Goal: Task Accomplishment & Management: Complete application form

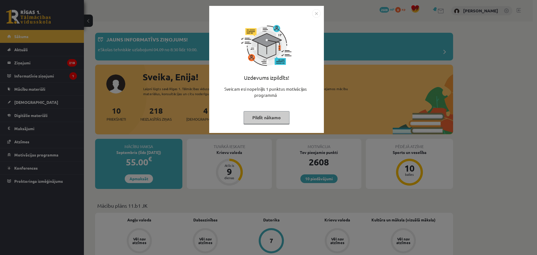
click at [274, 112] on button "Pildīt nākamo" at bounding box center [267, 117] width 46 height 13
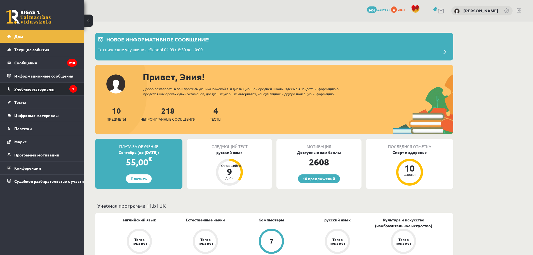
click at [60, 91] on link "Учебные материалы" at bounding box center [42, 89] width 70 height 13
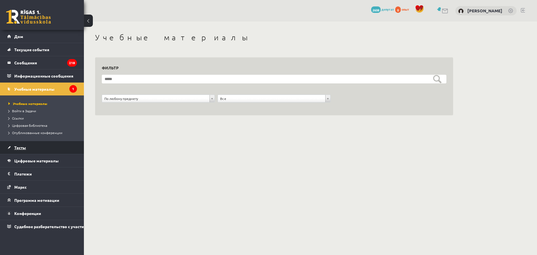
click at [39, 145] on link "Тесты" at bounding box center [42, 147] width 70 height 13
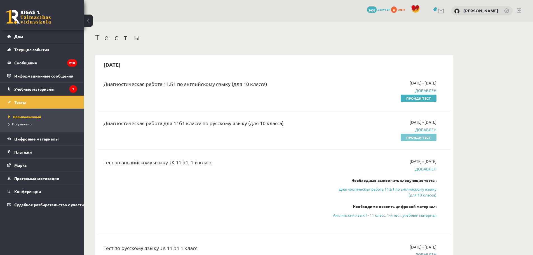
click at [421, 138] on font "Пройди тест" at bounding box center [418, 137] width 25 height 4
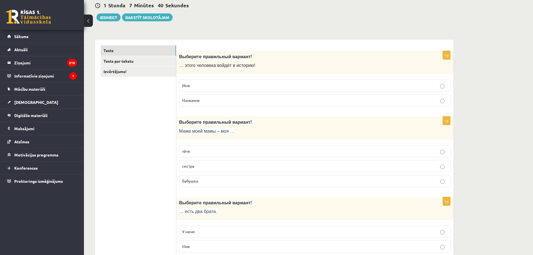
scroll to position [56, 0]
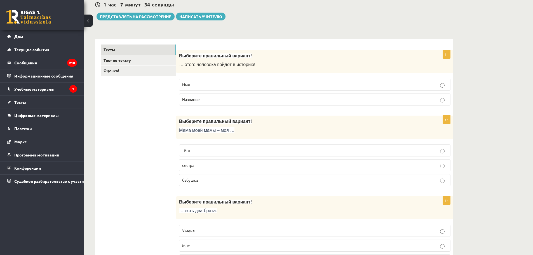
click at [239, 82] on p "Имя" at bounding box center [314, 85] width 265 height 6
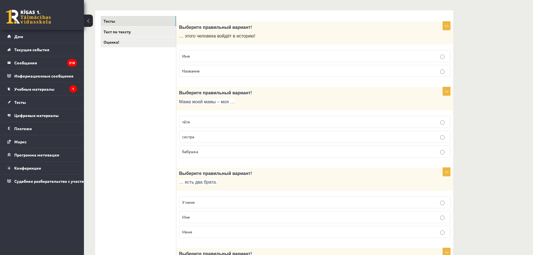
scroll to position [112, 0]
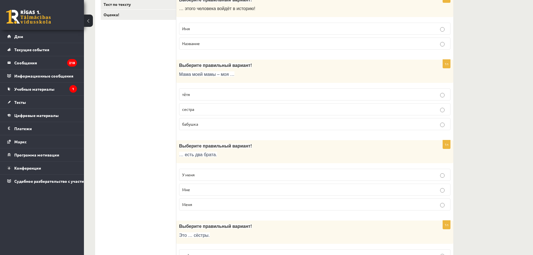
click at [216, 124] on p "бабушка" at bounding box center [314, 124] width 265 height 6
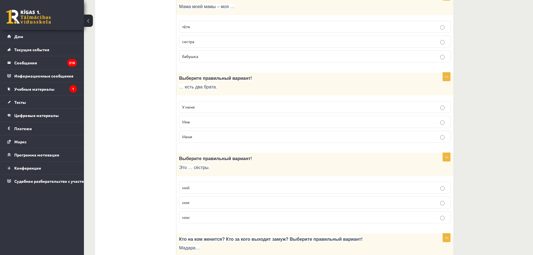
scroll to position [196, 0]
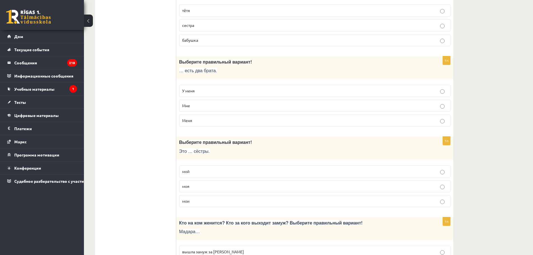
click at [211, 91] on p "У меня" at bounding box center [314, 91] width 265 height 6
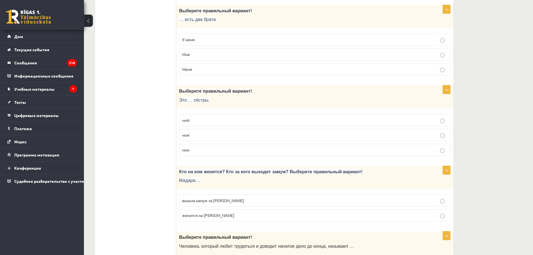
scroll to position [252, 0]
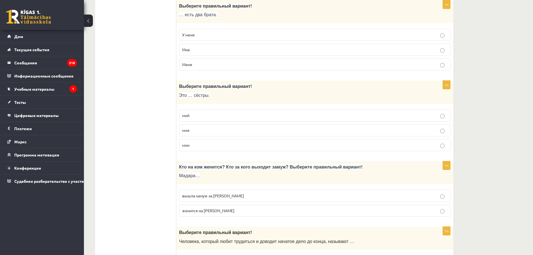
click at [203, 133] on p "моя" at bounding box center [314, 130] width 265 height 6
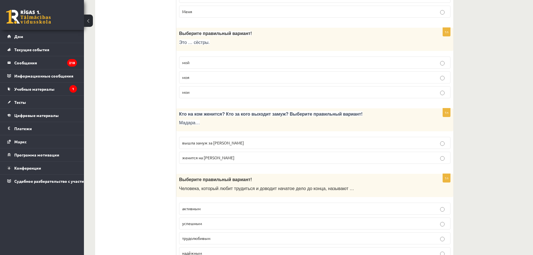
scroll to position [336, 0]
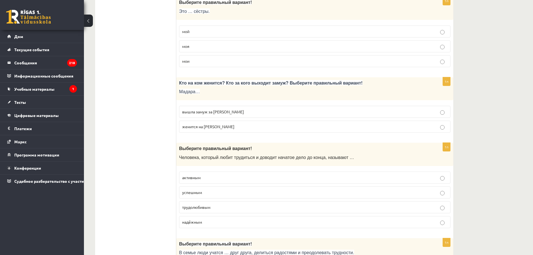
click at [215, 111] on span "вышла замуж за Марка" at bounding box center [213, 111] width 62 height 5
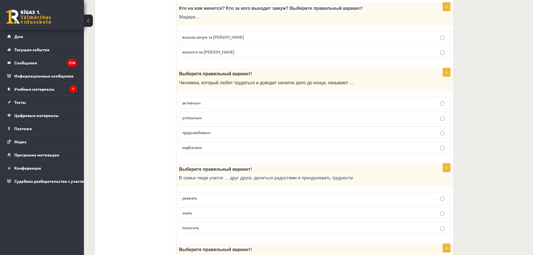
scroll to position [420, 0]
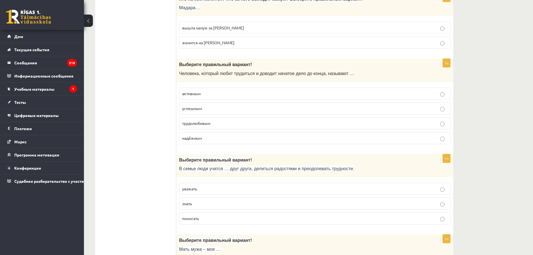
click at [230, 122] on p "трудолюбивым" at bounding box center [314, 123] width 265 height 6
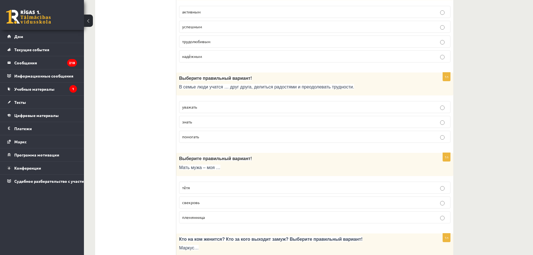
scroll to position [503, 0]
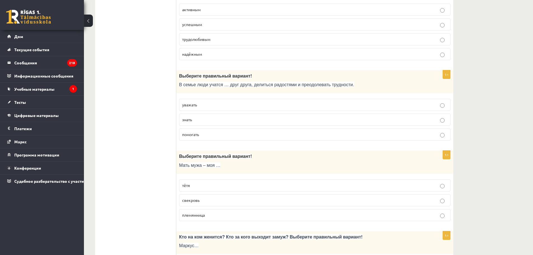
click at [230, 108] on p "уважать" at bounding box center [314, 105] width 265 height 6
click at [228, 135] on p "помогать" at bounding box center [314, 134] width 265 height 6
click at [221, 104] on p "уважать" at bounding box center [314, 105] width 265 height 6
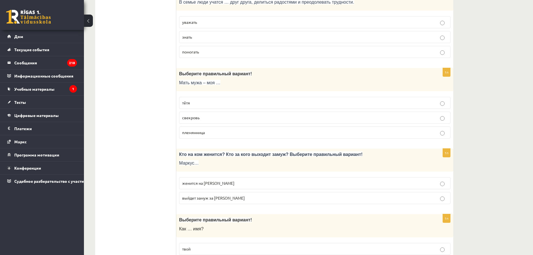
scroll to position [587, 0]
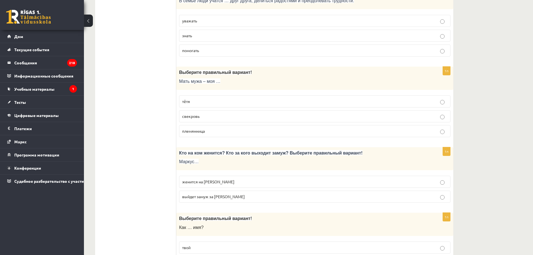
click at [217, 115] on p "свекровь" at bounding box center [314, 116] width 265 height 6
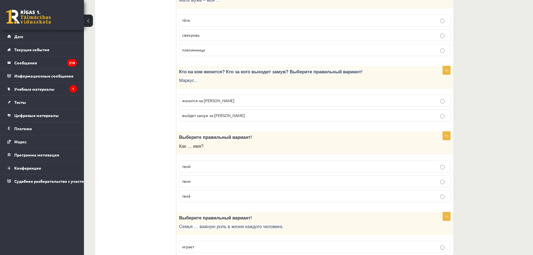
scroll to position [671, 0]
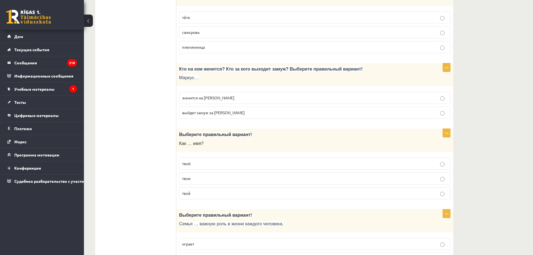
click at [222, 98] on p "женится на Агнии" at bounding box center [314, 98] width 265 height 6
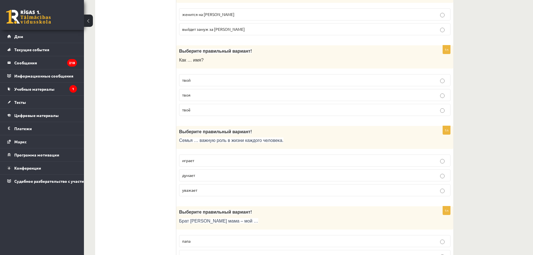
scroll to position [755, 0]
click at [209, 108] on p "твоё" at bounding box center [314, 109] width 265 height 6
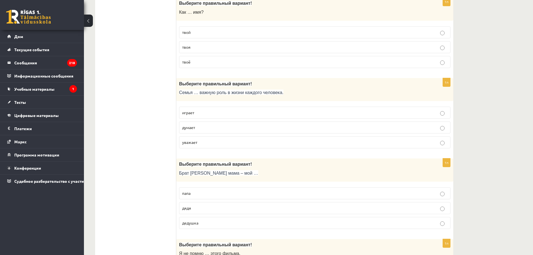
scroll to position [811, 0]
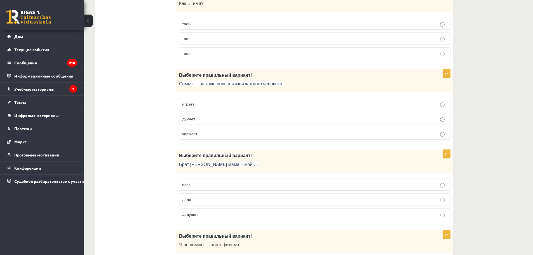
click at [213, 105] on p "играет" at bounding box center [314, 104] width 265 height 6
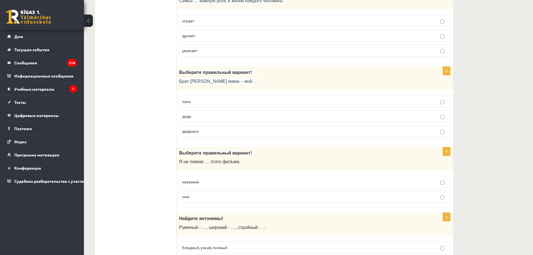
scroll to position [895, 0]
click at [218, 114] on p "дядя" at bounding box center [314, 115] width 265 height 6
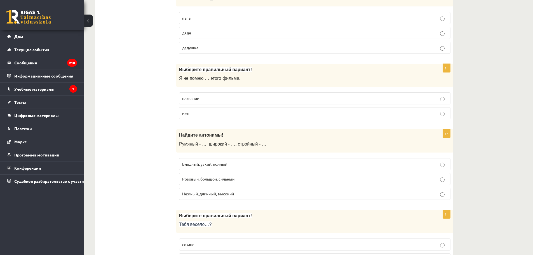
scroll to position [979, 0]
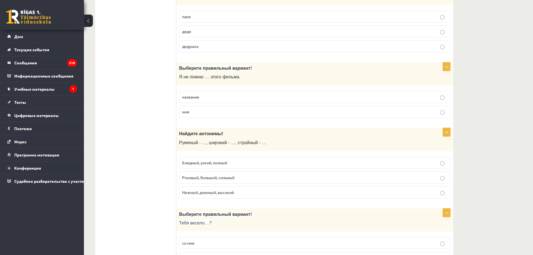
click at [213, 97] on p "название" at bounding box center [314, 97] width 265 height 6
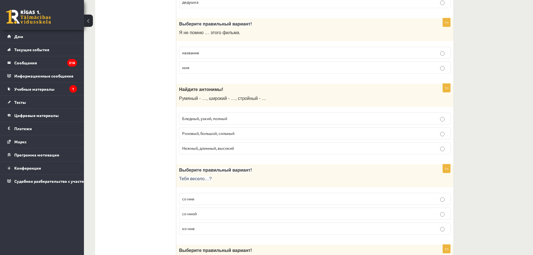
scroll to position [1035, 0]
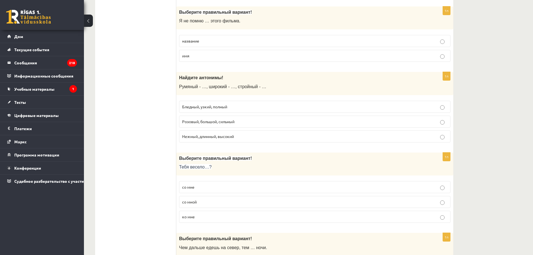
click at [244, 107] on p "Бледный, узкий, полный" at bounding box center [314, 107] width 265 height 6
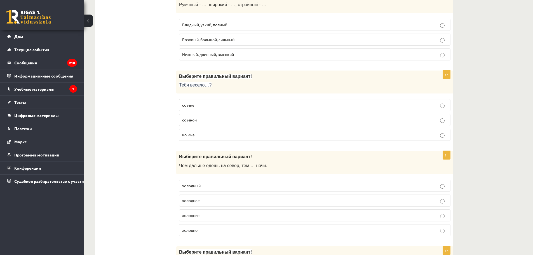
scroll to position [1119, 0]
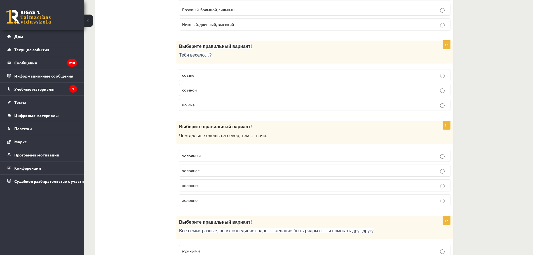
click at [219, 90] on p "со мной" at bounding box center [314, 90] width 265 height 6
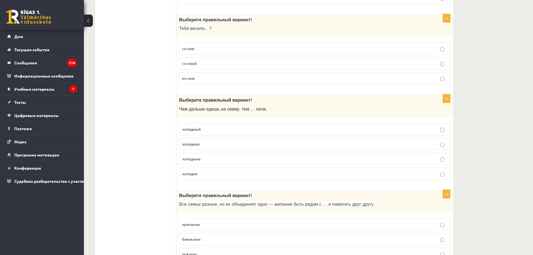
scroll to position [1175, 0]
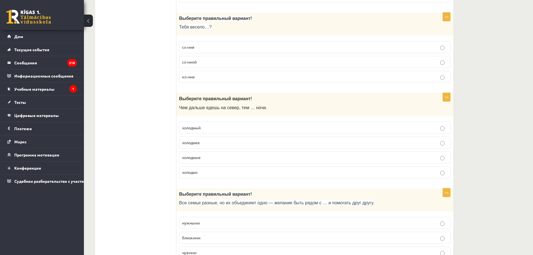
click at [228, 140] on p "холоднее" at bounding box center [314, 143] width 265 height 6
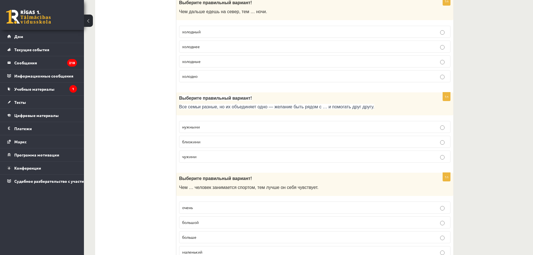
scroll to position [1287, 0]
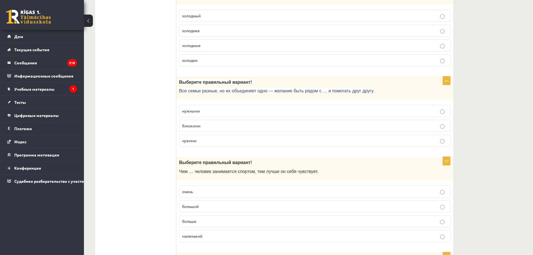
click at [232, 126] on p "близкими" at bounding box center [314, 126] width 265 height 6
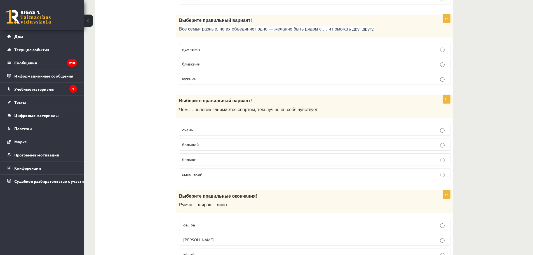
scroll to position [1371, 0]
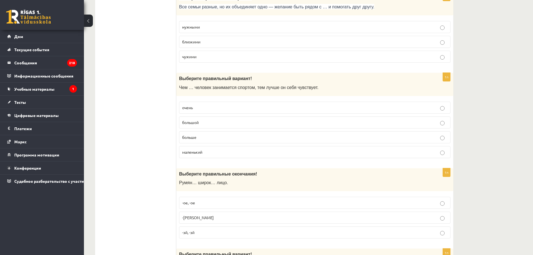
click at [229, 139] on p "больше" at bounding box center [314, 137] width 265 height 6
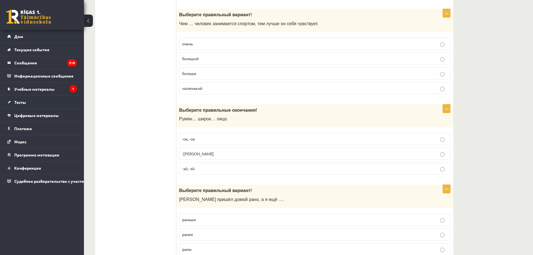
scroll to position [1454, 0]
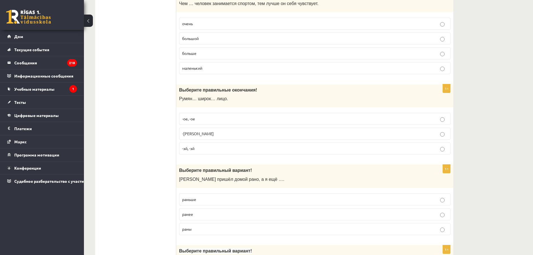
click at [209, 121] on p "-ое, -ое" at bounding box center [314, 119] width 265 height 6
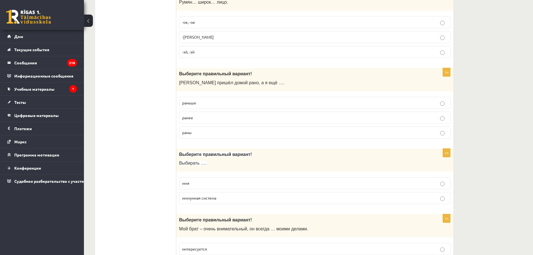
scroll to position [1566, 0]
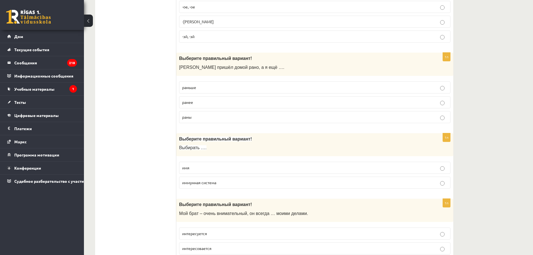
click at [211, 90] on p "раньше" at bounding box center [314, 87] width 265 height 6
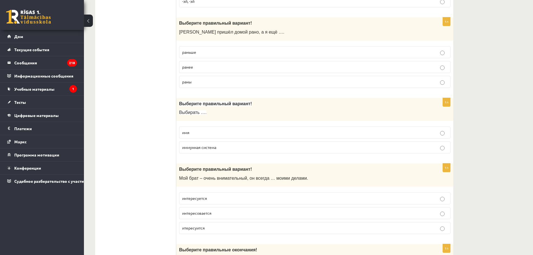
scroll to position [1622, 0]
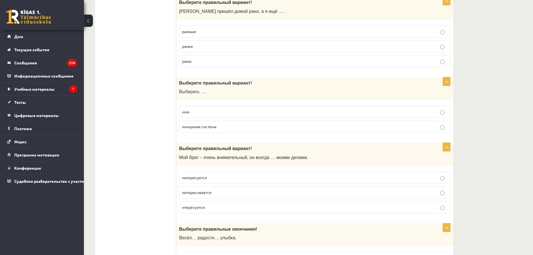
click at [227, 112] on p "имя" at bounding box center [314, 112] width 265 height 6
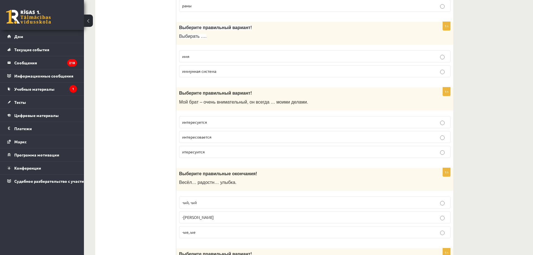
scroll to position [1678, 0]
click at [226, 121] on p "интересуется" at bounding box center [314, 122] width 265 height 6
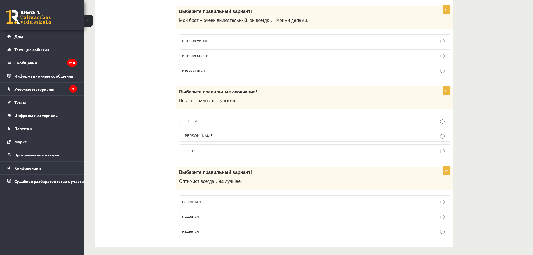
scroll to position [1762, 0]
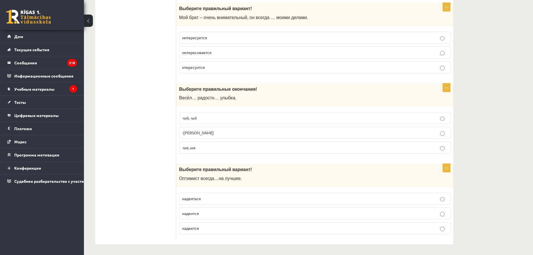
click at [214, 147] on p "-ые, ые" at bounding box center [314, 148] width 265 height 6
click at [223, 198] on p "надеяться" at bounding box center [314, 198] width 265 height 6
click at [225, 228] on p "надеется" at bounding box center [314, 228] width 265 height 6
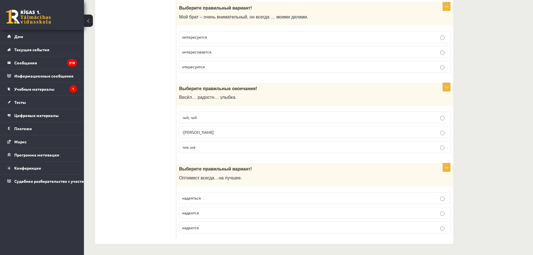
click at [448, 169] on p "1п" at bounding box center [446, 167] width 8 height 9
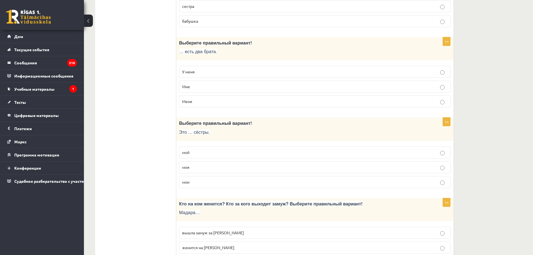
scroll to position [0, 0]
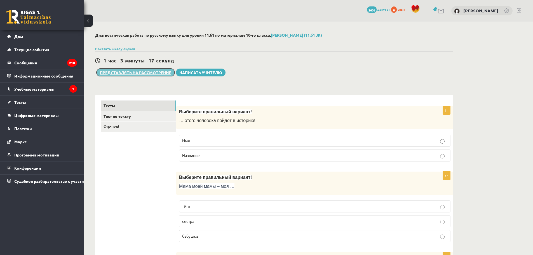
click at [137, 73] on font "Представлять на рассмотрение" at bounding box center [135, 72] width 71 height 5
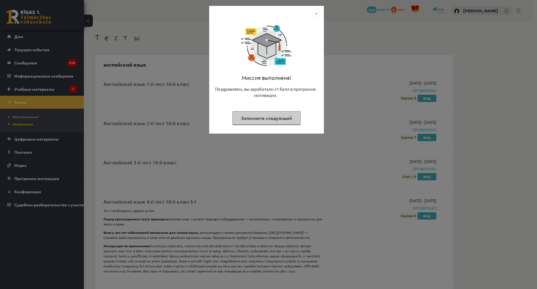
click at [275, 116] on font "Заполните следующий" at bounding box center [266, 118] width 51 height 6
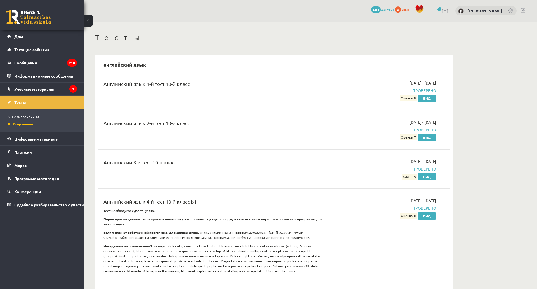
click at [28, 123] on font "Исправлено" at bounding box center [23, 124] width 20 height 4
click at [25, 85] on link "Учебные материалы" at bounding box center [42, 89] width 70 height 13
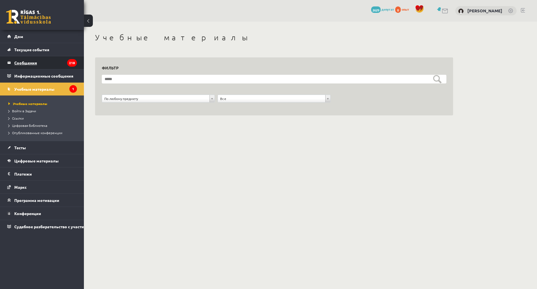
click at [47, 66] on legend "Сообщения 218" at bounding box center [45, 62] width 63 height 13
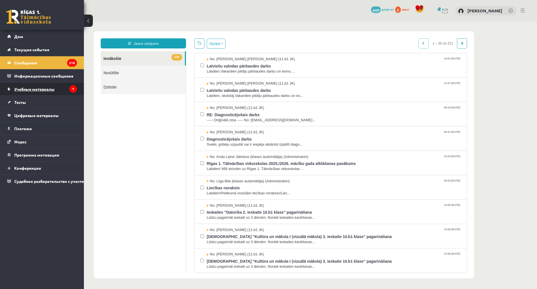
click at [46, 90] on font "Учебные материалы" at bounding box center [34, 88] width 40 height 5
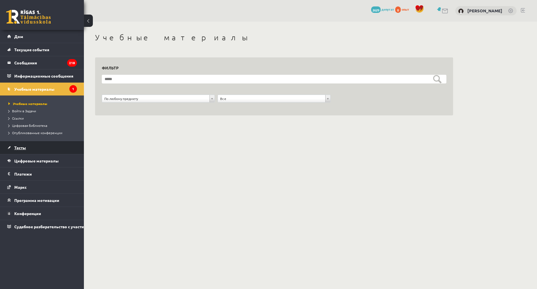
click at [24, 145] on link "Тесты" at bounding box center [42, 147] width 70 height 13
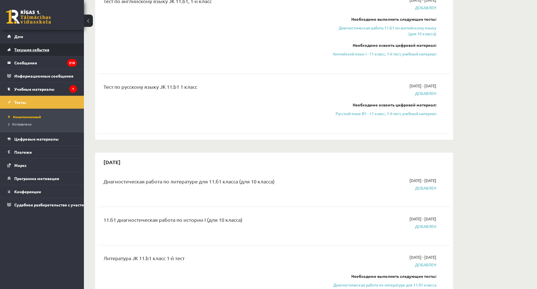
scroll to position [140, 0]
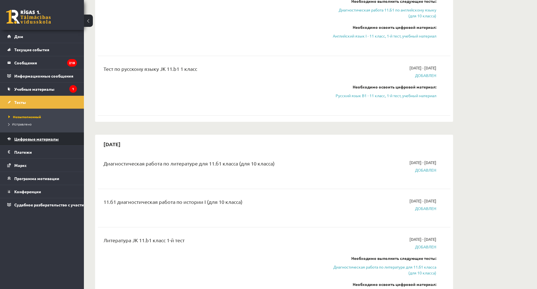
click at [39, 140] on font "Цифровые материалы" at bounding box center [36, 138] width 44 height 5
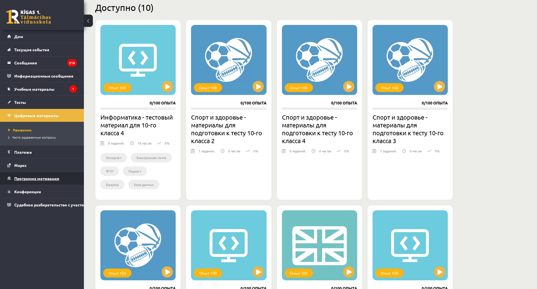
click at [41, 177] on font "Программа мотивации" at bounding box center [36, 178] width 45 height 5
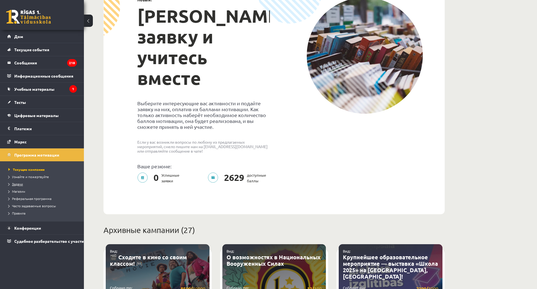
scroll to position [56, 0]
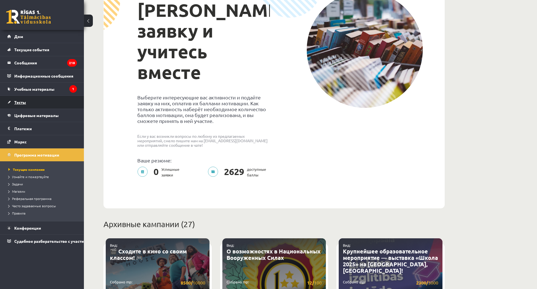
click at [35, 104] on link "Тесты" at bounding box center [42, 102] width 70 height 13
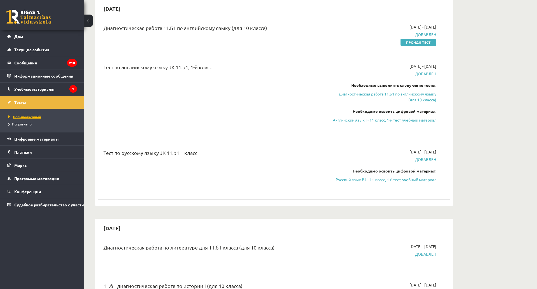
click at [32, 117] on font "Невыполненный" at bounding box center [27, 116] width 28 height 4
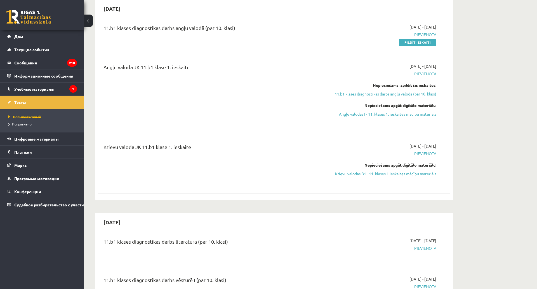
click at [27, 125] on font "Исправлено" at bounding box center [22, 124] width 20 height 4
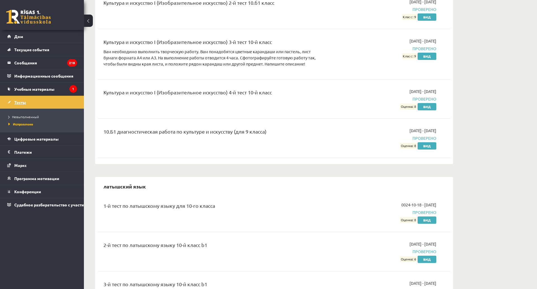
scroll to position [1454, 0]
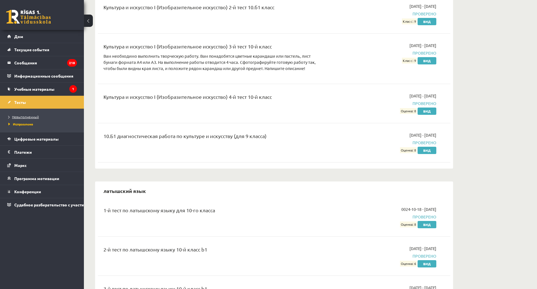
click at [29, 118] on font "Невыполненный" at bounding box center [25, 116] width 27 height 4
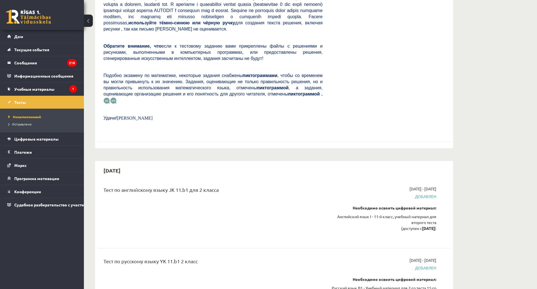
scroll to position [1203, 0]
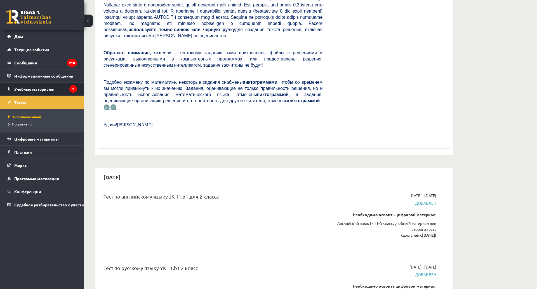
click at [60, 94] on link "Учебные материалы" at bounding box center [42, 89] width 70 height 13
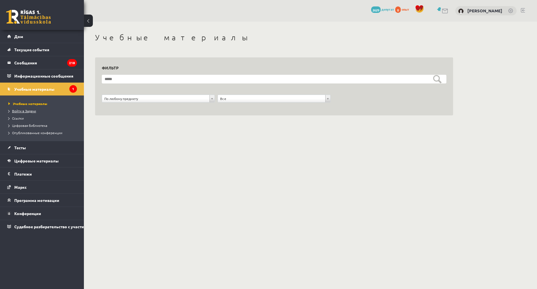
click at [36, 112] on link "Войти в Задачи" at bounding box center [43, 110] width 70 height 5
click at [33, 49] on font "Текущие события" at bounding box center [31, 49] width 35 height 5
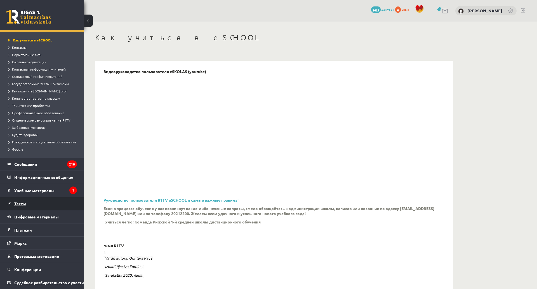
scroll to position [67, 0]
click at [36, 223] on legend "Платежи 0" at bounding box center [45, 229] width 63 height 13
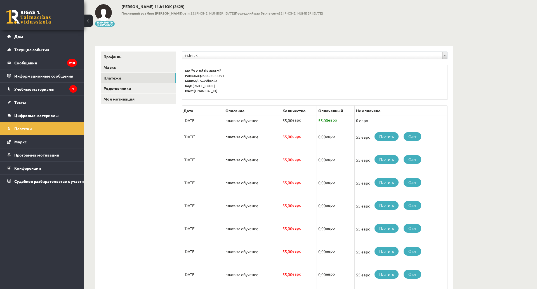
scroll to position [28, 0]
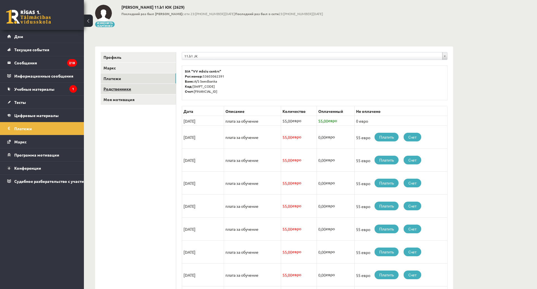
click at [116, 93] on link "Родственники" at bounding box center [138, 89] width 75 height 10
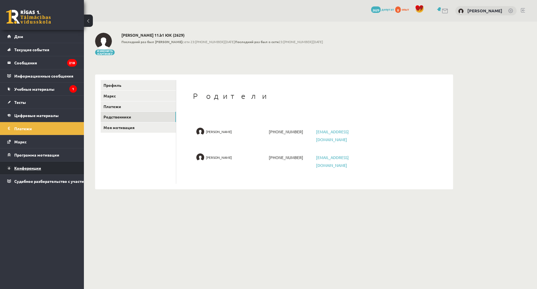
click at [58, 164] on link "Конференции" at bounding box center [42, 167] width 70 height 13
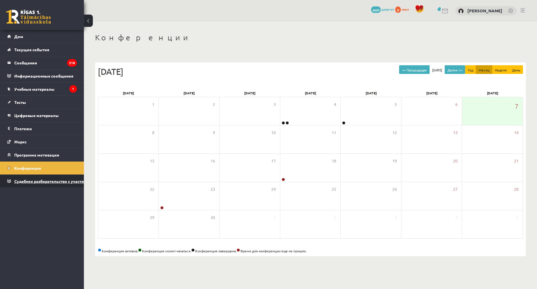
click at [61, 176] on link "Судебное разбирательство с участием [PERSON_NAME]" at bounding box center [42, 181] width 70 height 13
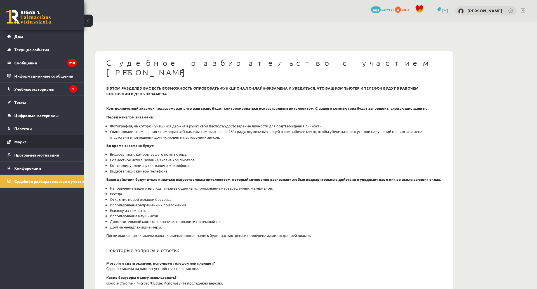
click at [66, 141] on link "Маркс" at bounding box center [42, 141] width 70 height 13
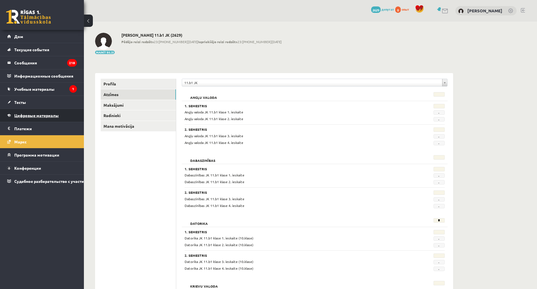
click at [64, 114] on link "Цифровые материалы" at bounding box center [42, 115] width 70 height 13
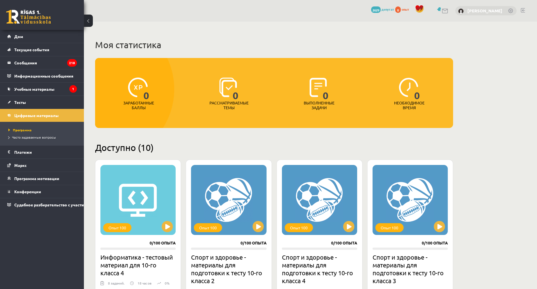
click at [493, 10] on font "[PERSON_NAME]" at bounding box center [484, 11] width 35 height 6
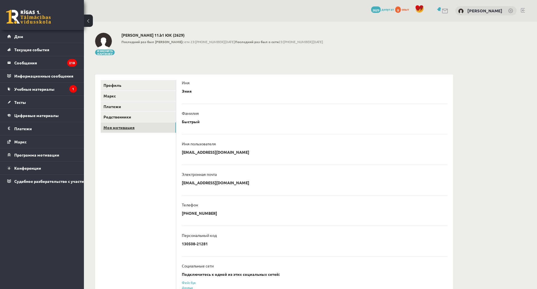
click at [134, 126] on font "Моя мотивация" at bounding box center [118, 127] width 31 height 5
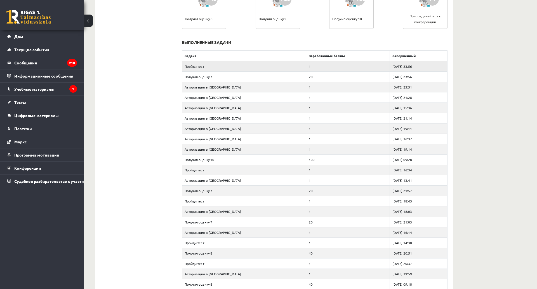
scroll to position [252, 0]
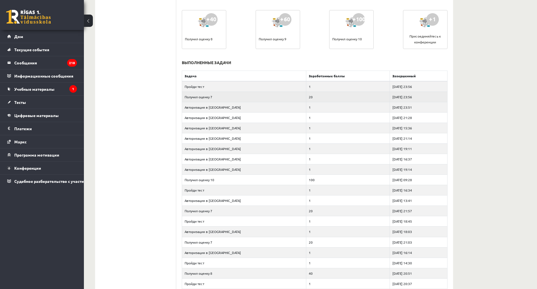
click at [241, 95] on td "Получил оценку 7" at bounding box center [244, 96] width 124 height 10
click at [372, 98] on td "20" at bounding box center [348, 96] width 84 height 10
click at [267, 89] on td "Пройди тест" at bounding box center [244, 86] width 124 height 11
click at [242, 98] on td "Получил оценку 7" at bounding box center [244, 96] width 124 height 10
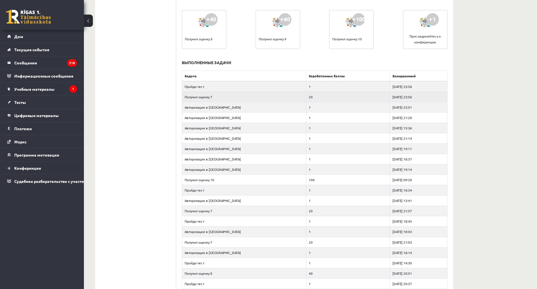
click at [242, 98] on td "Получил оценку 7" at bounding box center [244, 96] width 124 height 10
drag, startPoint x: 242, startPoint y: 98, endPoint x: 223, endPoint y: 99, distance: 18.2
click at [223, 99] on td "Получил оценку 7" at bounding box center [244, 96] width 124 height 10
click at [198, 98] on td "Получил оценку 7" at bounding box center [244, 96] width 124 height 10
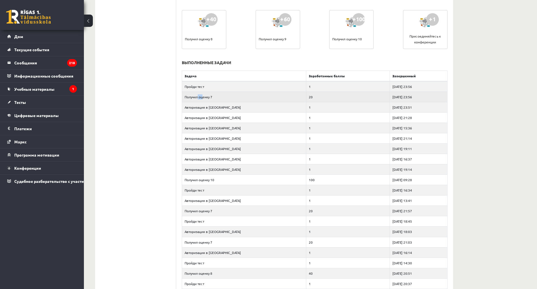
click at [198, 98] on font "Получил оценку 7" at bounding box center [199, 97] width 28 height 4
click at [195, 95] on font "Получил оценку 7" at bounding box center [199, 97] width 28 height 4
click at [223, 96] on td "Получил оценку 7" at bounding box center [244, 96] width 124 height 10
click at [340, 95] on td "20" at bounding box center [348, 96] width 84 height 10
click at [397, 98] on td "2025-09-07 23:56" at bounding box center [419, 96] width 58 height 10
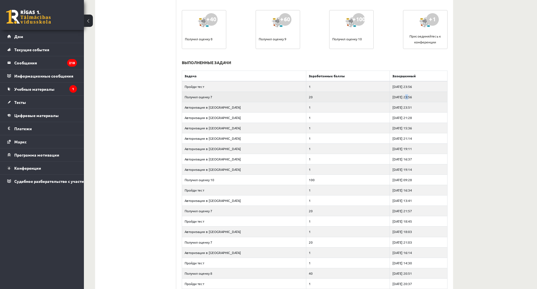
click at [397, 98] on td "2025-09-07 23:56" at bounding box center [419, 96] width 58 height 10
click at [416, 96] on td "2025-09-07 23:56" at bounding box center [419, 96] width 58 height 10
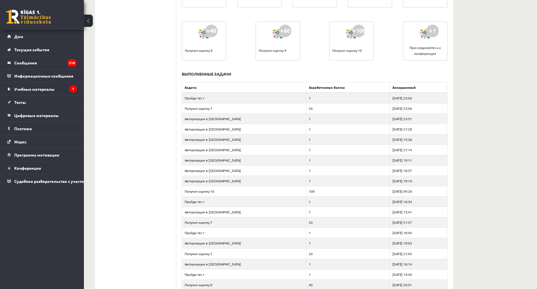
scroll to position [196, 0]
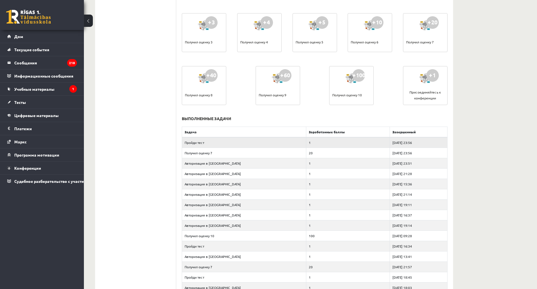
click at [405, 142] on font "2025-09-07 23:56" at bounding box center [402, 142] width 20 height 4
click at [420, 143] on td "2025-09-07 23:56" at bounding box center [419, 142] width 58 height 11
click at [424, 152] on td "2025-09-07 23:56" at bounding box center [419, 152] width 58 height 10
click at [422, 141] on td "2025-09-07 23:56" at bounding box center [419, 142] width 58 height 11
click at [423, 154] on td "2025-09-07 23:56" at bounding box center [419, 152] width 58 height 10
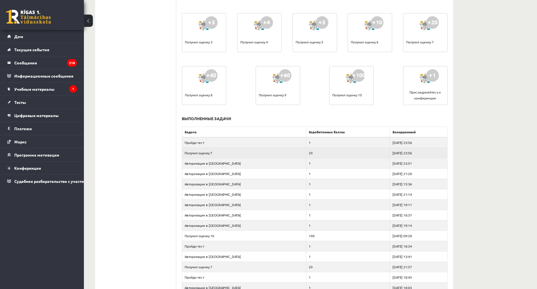
drag, startPoint x: 422, startPoint y: 143, endPoint x: 421, endPoint y: 154, distance: 11.8
click at [422, 143] on td "2025-09-07 23:56" at bounding box center [419, 142] width 58 height 11
click at [422, 156] on td "2025-09-07 23:56" at bounding box center [419, 152] width 58 height 10
click at [419, 157] on td "2025-09-07 23:56" at bounding box center [419, 152] width 58 height 10
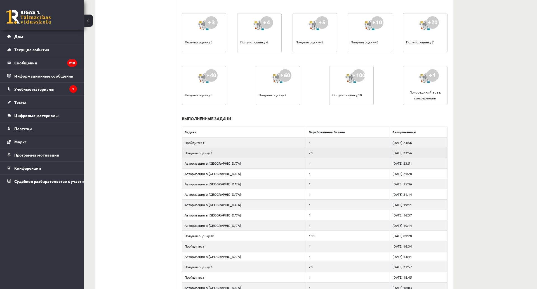
click at [419, 156] on td "2025-09-07 23:56" at bounding box center [419, 152] width 58 height 10
click at [310, 154] on td "20" at bounding box center [348, 152] width 84 height 10
click at [306, 154] on td "20" at bounding box center [348, 152] width 84 height 10
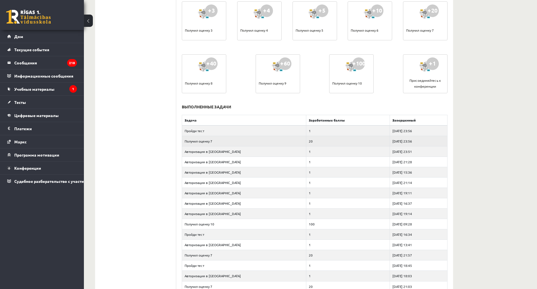
scroll to position [224, 0]
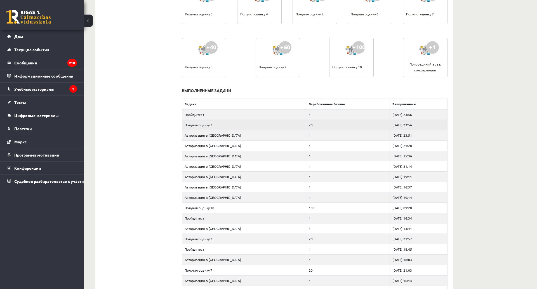
click at [314, 122] on td "20" at bounding box center [348, 124] width 84 height 10
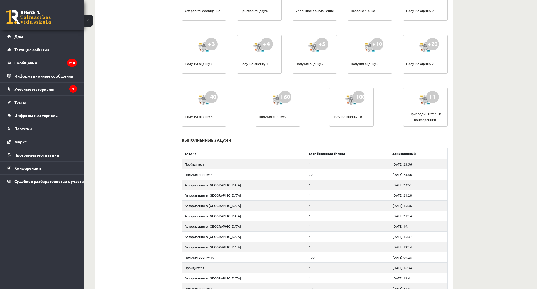
scroll to position [140, 0]
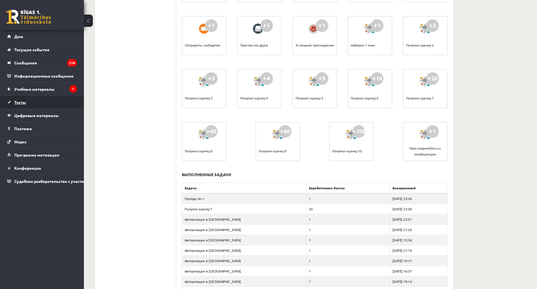
click at [50, 97] on link "Тесты" at bounding box center [42, 102] width 70 height 13
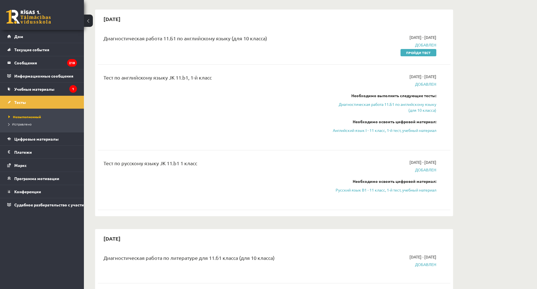
scroll to position [56, 0]
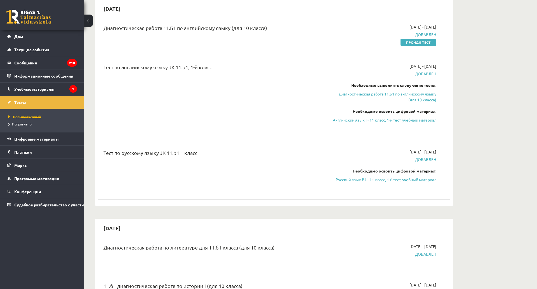
click at [421, 162] on font "Добавлен" at bounding box center [425, 159] width 21 height 5
click at [391, 182] on font "Русский язык B1 - 11 класс, 1-й тест, учебный материал" at bounding box center [386, 179] width 101 height 5
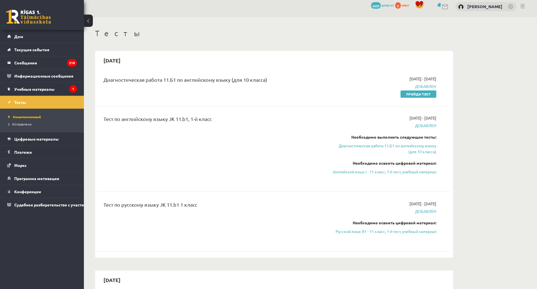
scroll to position [0, 0]
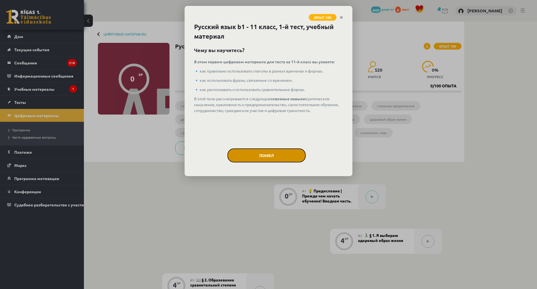
click at [284, 152] on button "Понял" at bounding box center [266, 155] width 78 height 14
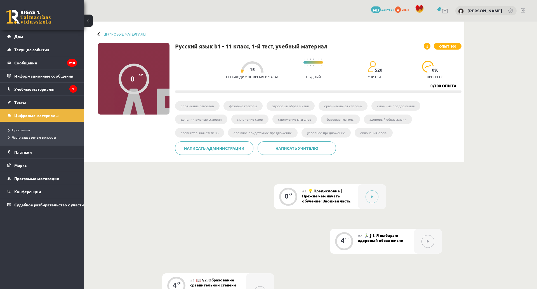
click at [210, 105] on font "спряжение глаголов" at bounding box center [197, 105] width 33 height 4
click at [103, 34] on font "Цифровые материалы" at bounding box center [124, 34] width 43 height 5
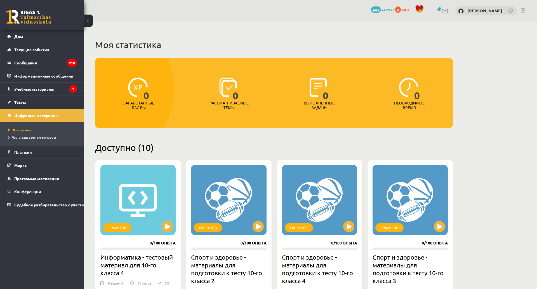
click at [84, 18] on button at bounding box center [88, 21] width 9 height 12
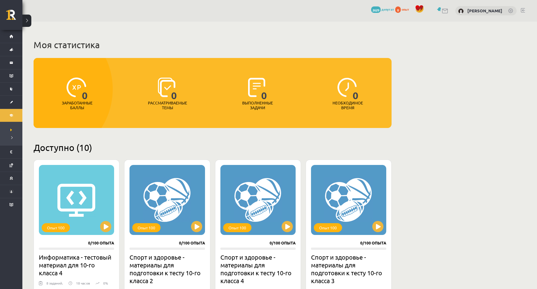
click at [30, 25] on button at bounding box center [26, 21] width 9 height 12
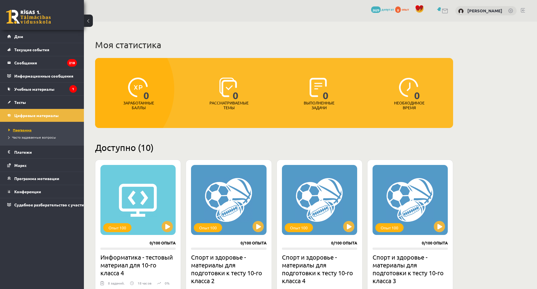
click at [29, 131] on font "Программа" at bounding box center [22, 130] width 19 height 4
click at [42, 105] on link "Тесты" at bounding box center [42, 102] width 70 height 13
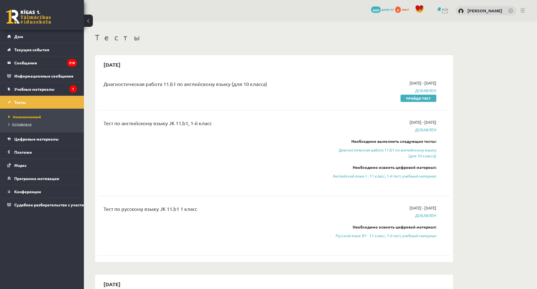
click at [36, 125] on link "Исправлено" at bounding box center [43, 123] width 70 height 5
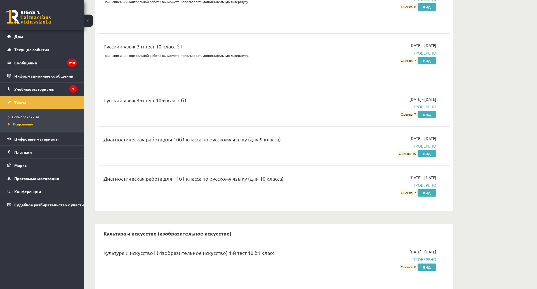
scroll to position [1175, 0]
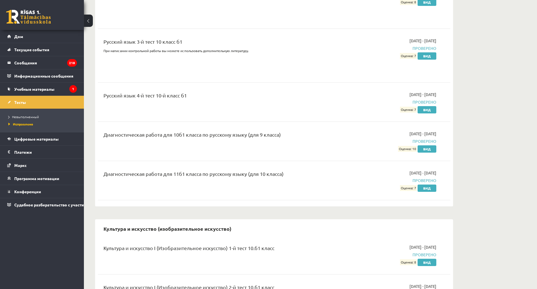
click at [238, 171] on font "Диагностическая работа для 11б1 класса по русскому языку (для 10 класса)" at bounding box center [193, 174] width 180 height 6
click at [429, 184] on link "Вид" at bounding box center [427, 187] width 19 height 7
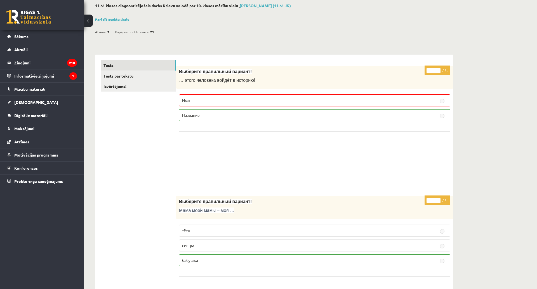
scroll to position [28, 0]
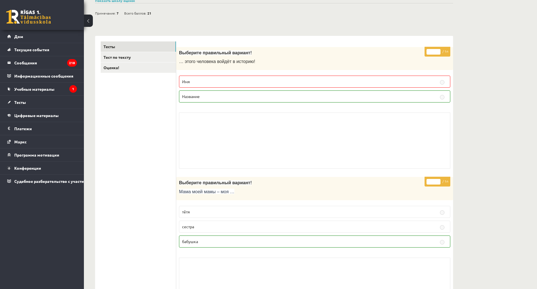
scroll to position [0, 0]
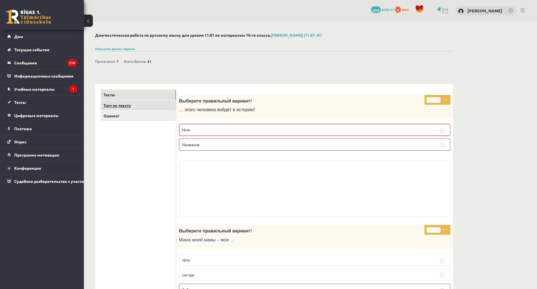
click at [151, 109] on link "Тест по тексту" at bounding box center [138, 105] width 75 height 10
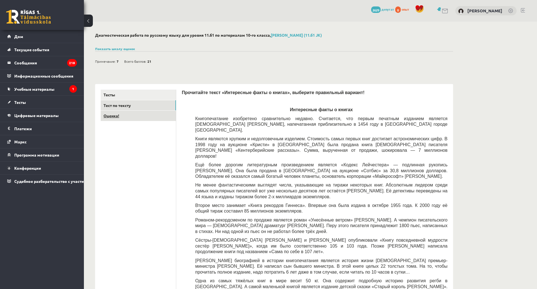
click at [153, 119] on link "Оценка!" at bounding box center [138, 115] width 75 height 10
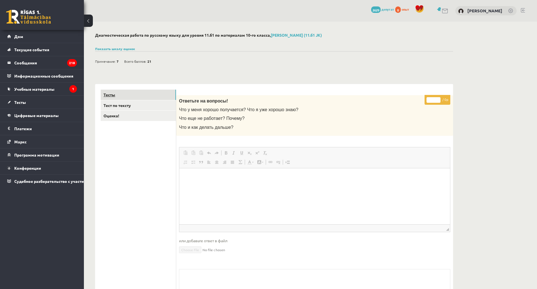
click at [125, 94] on link "Тесты" at bounding box center [138, 95] width 75 height 10
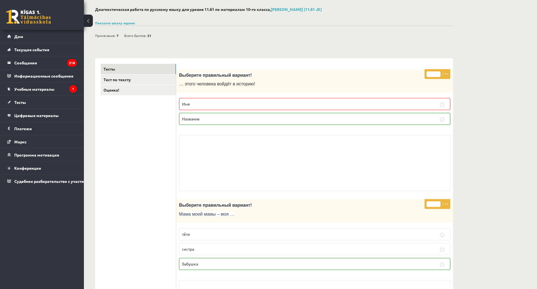
scroll to position [28, 0]
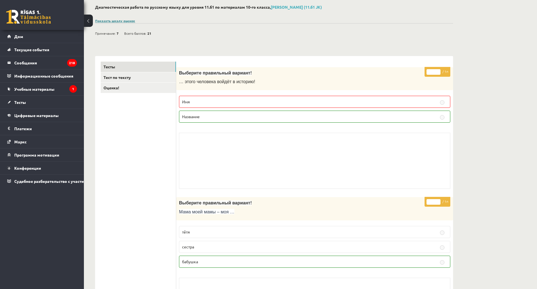
click at [125, 22] on font "Показать шкалу оценок" at bounding box center [115, 20] width 40 height 4
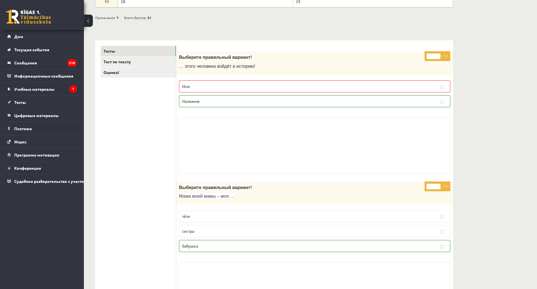
scroll to position [196, 0]
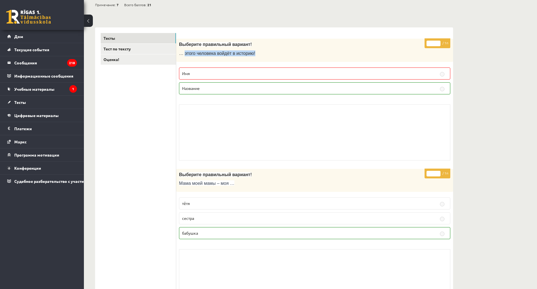
drag, startPoint x: 183, startPoint y: 43, endPoint x: 285, endPoint y: 49, distance: 101.7
click at [284, 49] on div "Выберите правильный вариант! … этого человека войдёт в историю!" at bounding box center [314, 50] width 277 height 23
drag, startPoint x: 199, startPoint y: 33, endPoint x: 326, endPoint y: 65, distance: 131.7
click at [363, 95] on div "* / 1п Выберите правильный вариант! … этого человека войдёт в историю! Имя Назв…" at bounding box center [314, 101] width 277 height 124
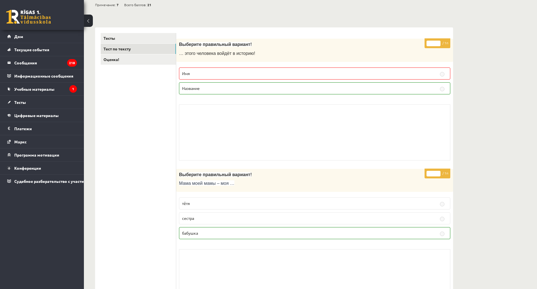
drag, startPoint x: 204, startPoint y: 75, endPoint x: 192, endPoint y: 81, distance: 13.9
click at [195, 79] on fieldset "Имя Название" at bounding box center [314, 80] width 271 height 31
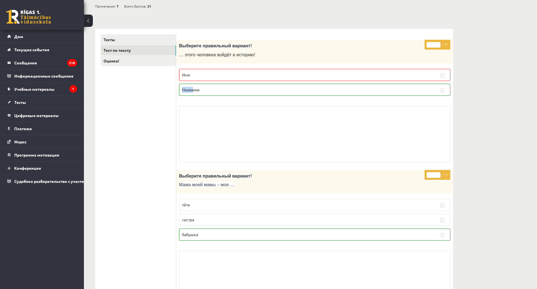
drag, startPoint x: 184, startPoint y: 83, endPoint x: 261, endPoint y: 72, distance: 77.4
click at [272, 66] on fieldset "Имя Название" at bounding box center [314, 81] width 271 height 31
click at [238, 72] on p "Имя" at bounding box center [314, 75] width 265 height 6
click at [203, 77] on fieldset "Имя Название" at bounding box center [314, 81] width 271 height 31
click at [201, 76] on label "Имя" at bounding box center [314, 75] width 271 height 12
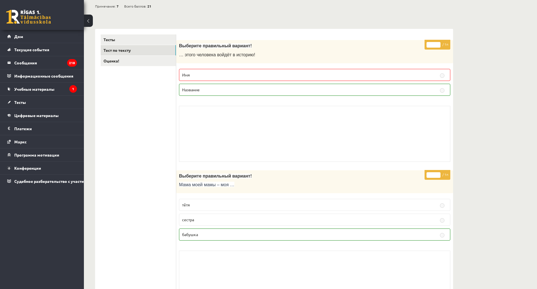
drag, startPoint x: 194, startPoint y: 76, endPoint x: 183, endPoint y: 72, distance: 11.5
click at [188, 74] on label "Имя" at bounding box center [314, 75] width 271 height 12
drag, startPoint x: 188, startPoint y: 59, endPoint x: 188, endPoint y: 71, distance: 11.7
drag, startPoint x: 189, startPoint y: 74, endPoint x: 202, endPoint y: 69, distance: 14.2
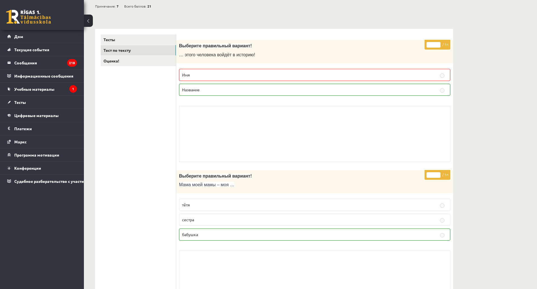
click at [195, 71] on fieldset "Имя Название" at bounding box center [314, 81] width 271 height 31
drag, startPoint x: 197, startPoint y: 63, endPoint x: 183, endPoint y: 91, distance: 31.0
click at [205, 87] on fieldset "Имя Название" at bounding box center [314, 81] width 271 height 31
drag, startPoint x: 180, startPoint y: 60, endPoint x: 200, endPoint y: 73, distance: 23.3
click at [198, 76] on div "* / 1п Выберите правильный вариант! … этого человека войдёт в историю! Имя Назв…" at bounding box center [314, 102] width 277 height 124
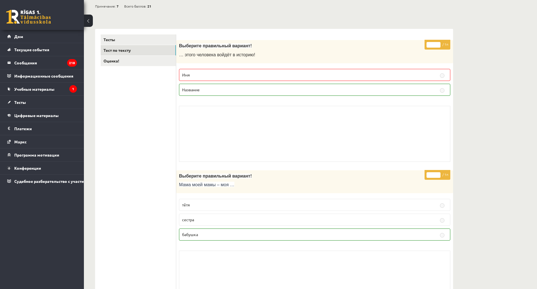
click at [336, 43] on p "Выберите правильный вариант!" at bounding box center [300, 46] width 243 height 6
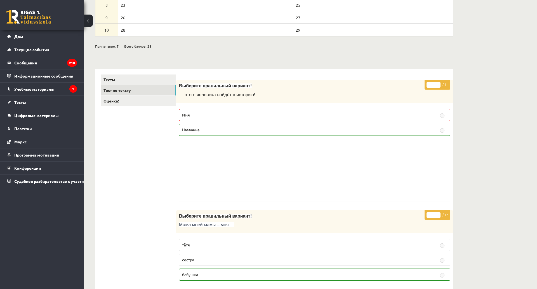
scroll to position [138, 0]
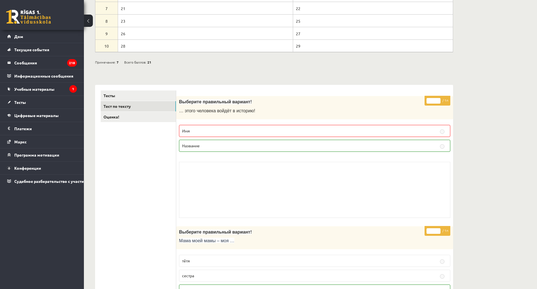
click at [194, 128] on p "Имя" at bounding box center [314, 131] width 265 height 6
click at [185, 128] on font "Имя" at bounding box center [186, 130] width 8 height 5
click at [251, 108] on p "… этого человека войдёт в историю!" at bounding box center [300, 111] width 243 height 6
drag, startPoint x: 187, startPoint y: 114, endPoint x: 192, endPoint y: 109, distance: 7.5
click at [181, 114] on div "Выберите правильный вариант! … этого человека войдёт в историю!" at bounding box center [314, 107] width 277 height 23
